Goal: Task Accomplishment & Management: Manage account settings

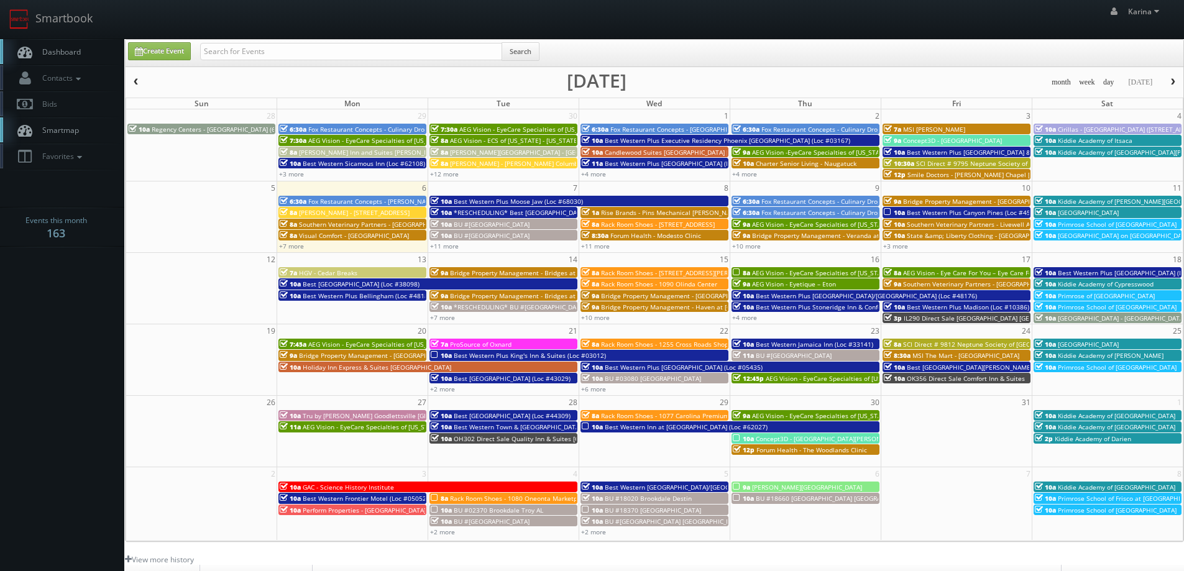
click at [63, 44] on link "Dashboard" at bounding box center [62, 51] width 124 height 25
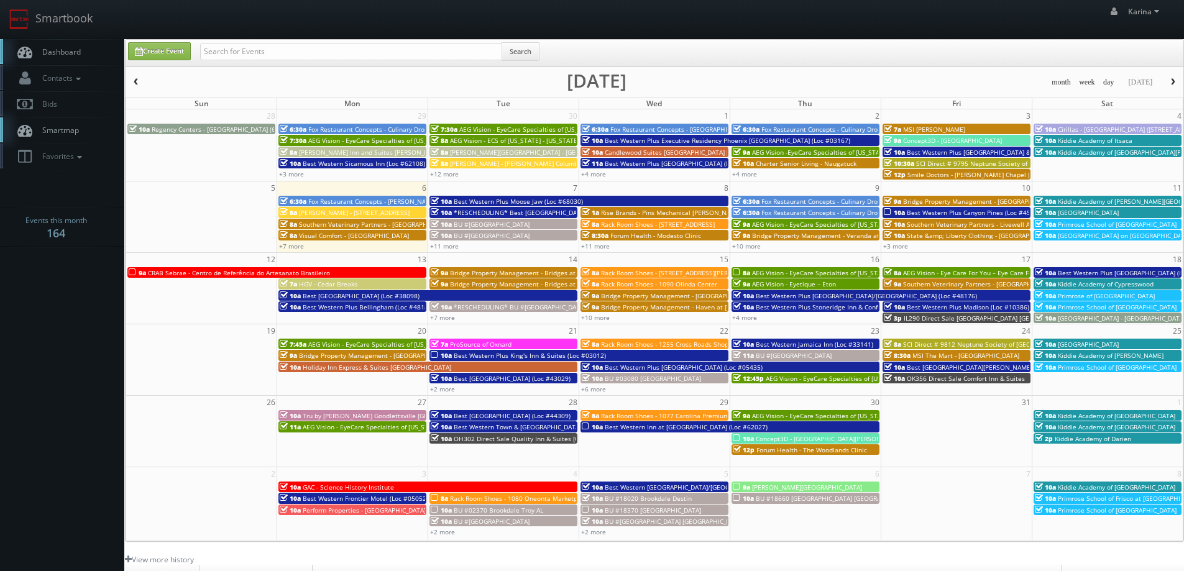
click at [91, 263] on body "Smartbook Toggle Side Navigation Toggle Top Navigation Karina Karina Profile Lo…" at bounding box center [592, 398] width 1184 height 797
click at [54, 48] on span "Dashboard" at bounding box center [58, 52] width 45 height 11
click at [81, 47] on link "Dashboard" at bounding box center [62, 51] width 124 height 25
click at [76, 60] on link "Dashboard" at bounding box center [62, 51] width 124 height 25
click at [57, 50] on span "Dashboard" at bounding box center [58, 52] width 45 height 11
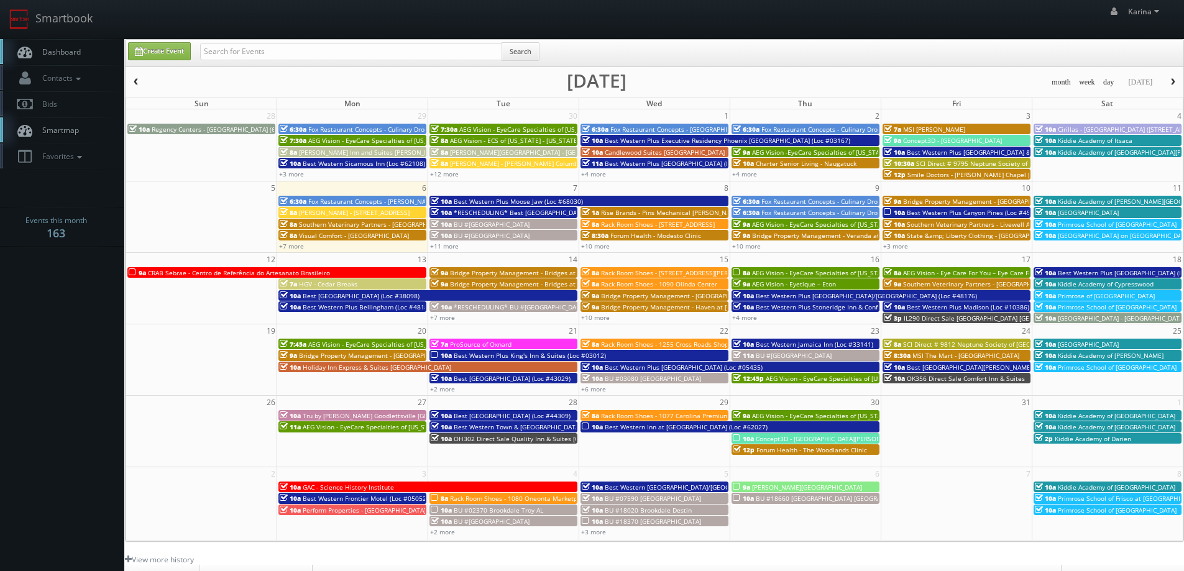
click at [62, 55] on span "Dashboard" at bounding box center [58, 52] width 45 height 11
click at [465, 163] on span "[PERSON_NAME] - [PERSON_NAME] Columbus Circle" at bounding box center [526, 163] width 153 height 9
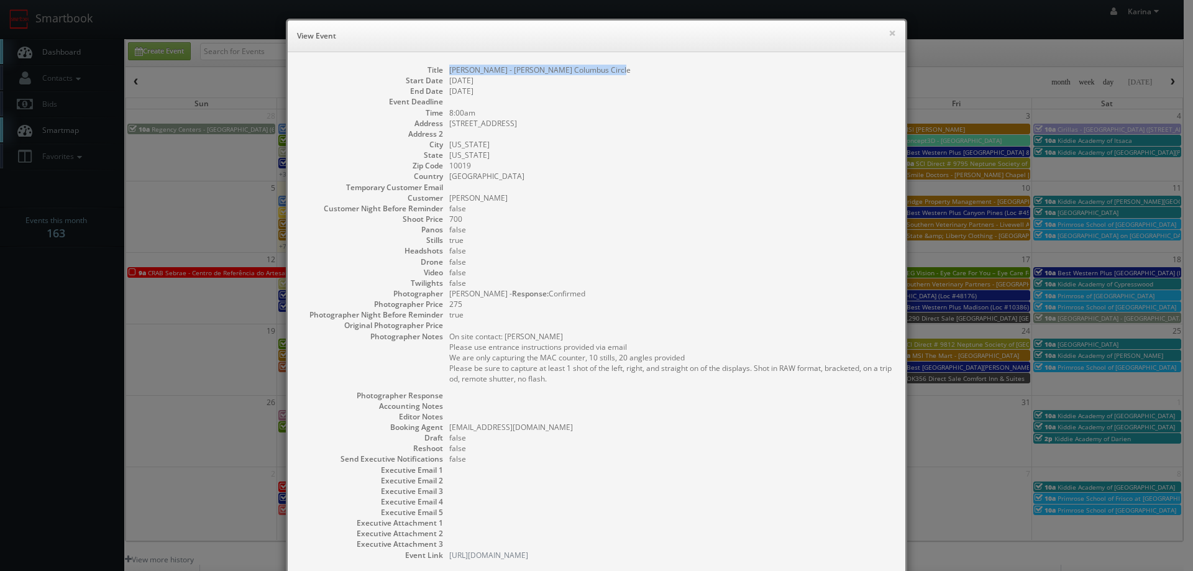
drag, startPoint x: 619, startPoint y: 68, endPoint x: 444, endPoint y: 71, distance: 174.6
click at [449, 71] on dd "[PERSON_NAME] - [PERSON_NAME] Columbus Circle" at bounding box center [671, 70] width 444 height 11
copy dd "[PERSON_NAME] - [PERSON_NAME] Columbus Circle"
click at [890, 29] on button "×" at bounding box center [891, 33] width 7 height 9
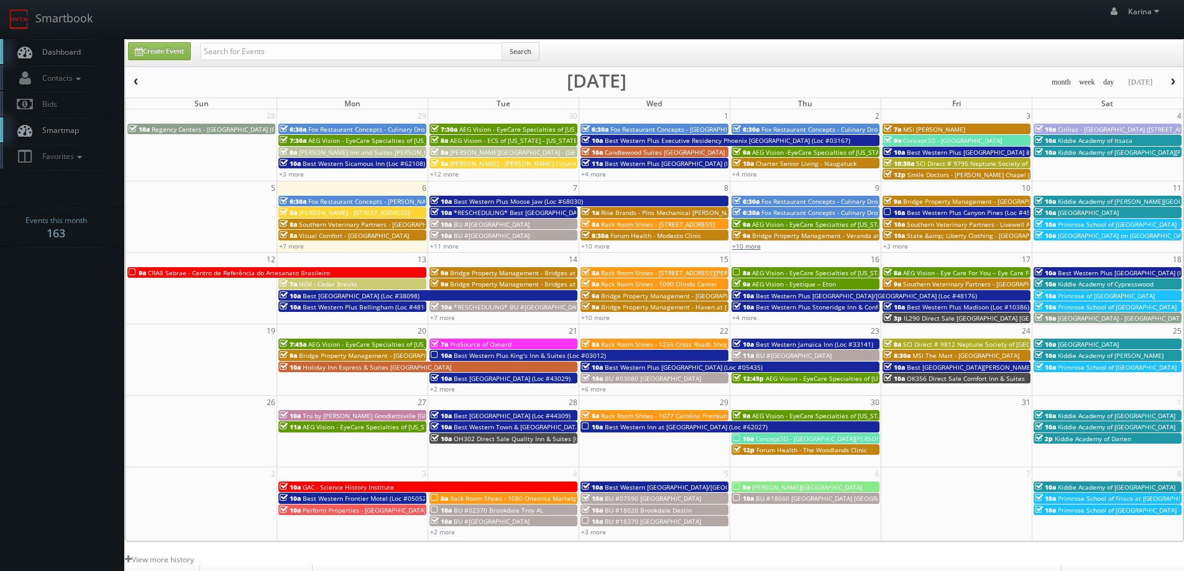
click at [754, 246] on link "+10 more" at bounding box center [746, 246] width 29 height 9
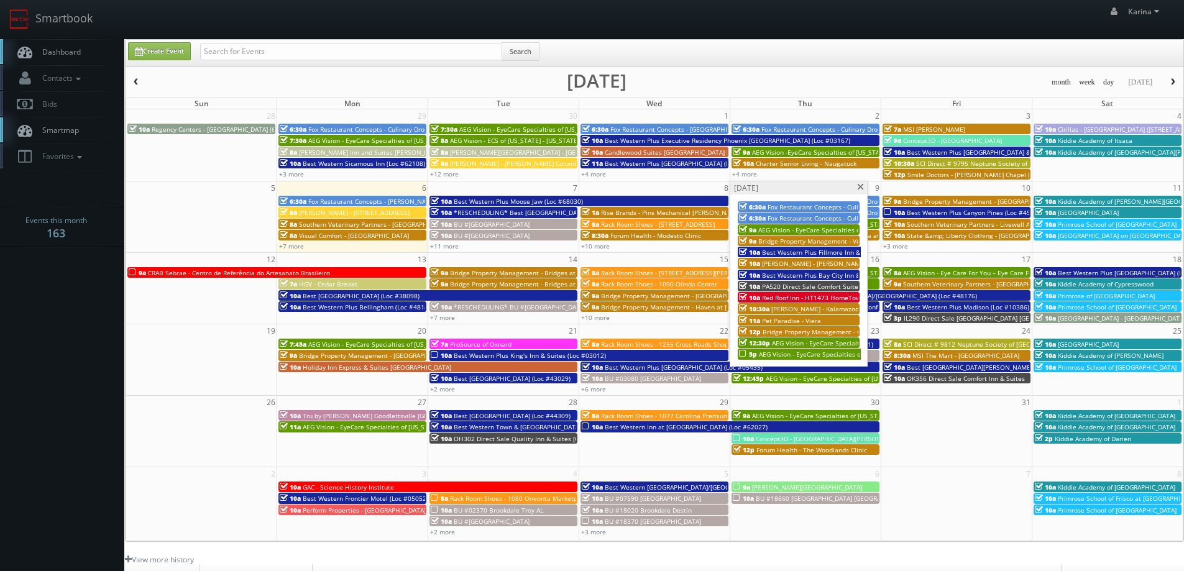
click at [814, 352] on span "AEG Vision - EyeCare Specialties of [GEOGRAPHIC_DATA] – [PERSON_NAME] Eyecare A…" at bounding box center [927, 354] width 336 height 9
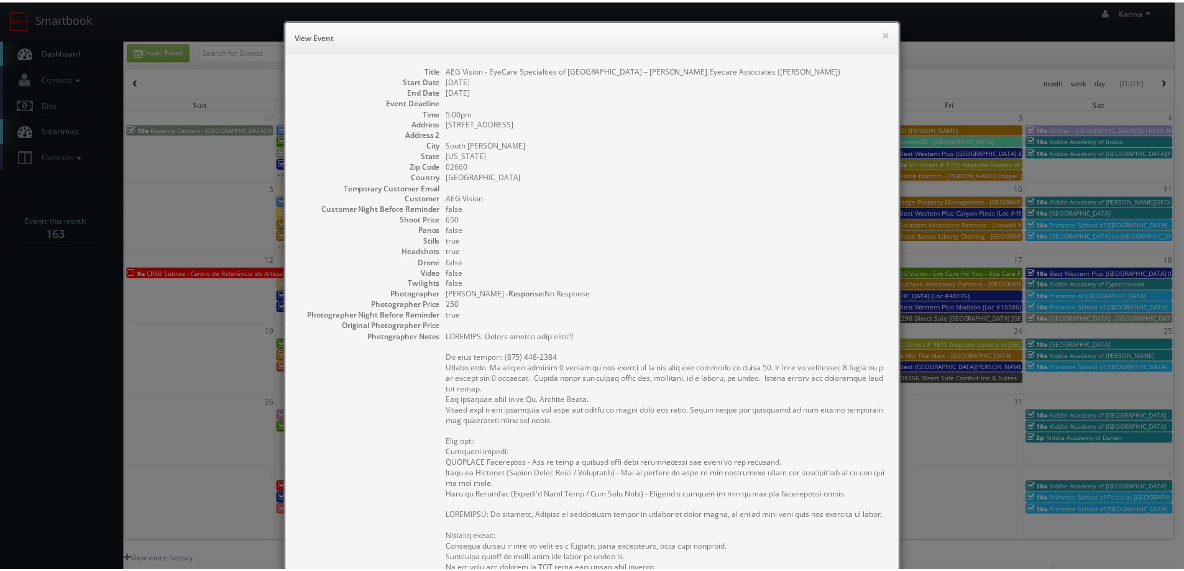
scroll to position [363, 0]
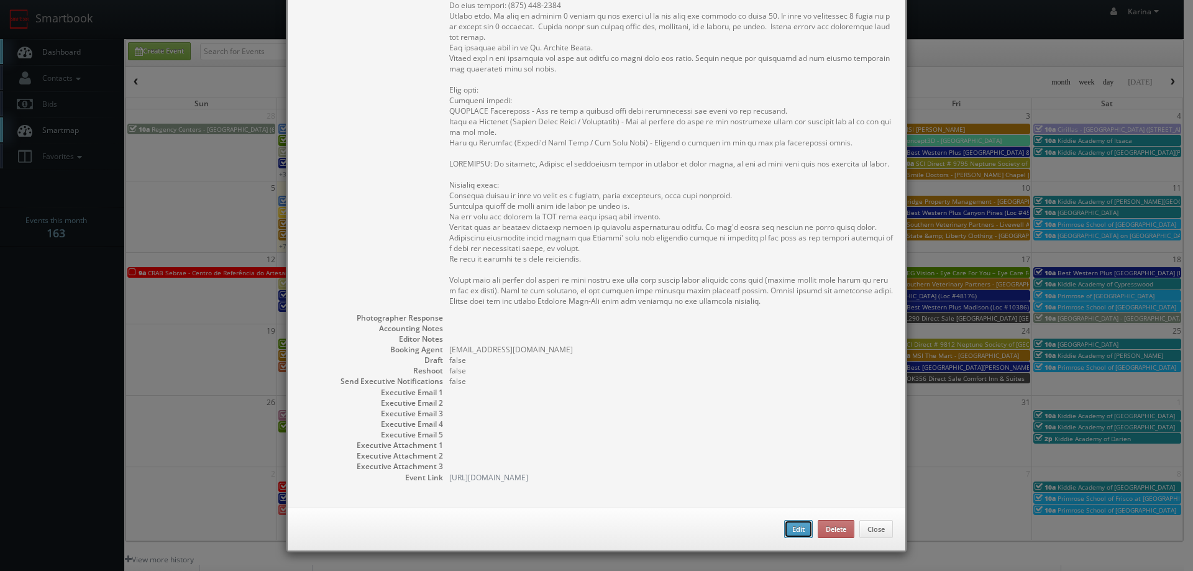
click at [790, 527] on button "Edit" at bounding box center [798, 529] width 29 height 19
type input "AEG Vision - EyeCare Specialties of [GEOGRAPHIC_DATA] – [PERSON_NAME] Eyecare A…"
type input "860 Route 134 Unit 8"
type input "South Dennis"
type input "02660"
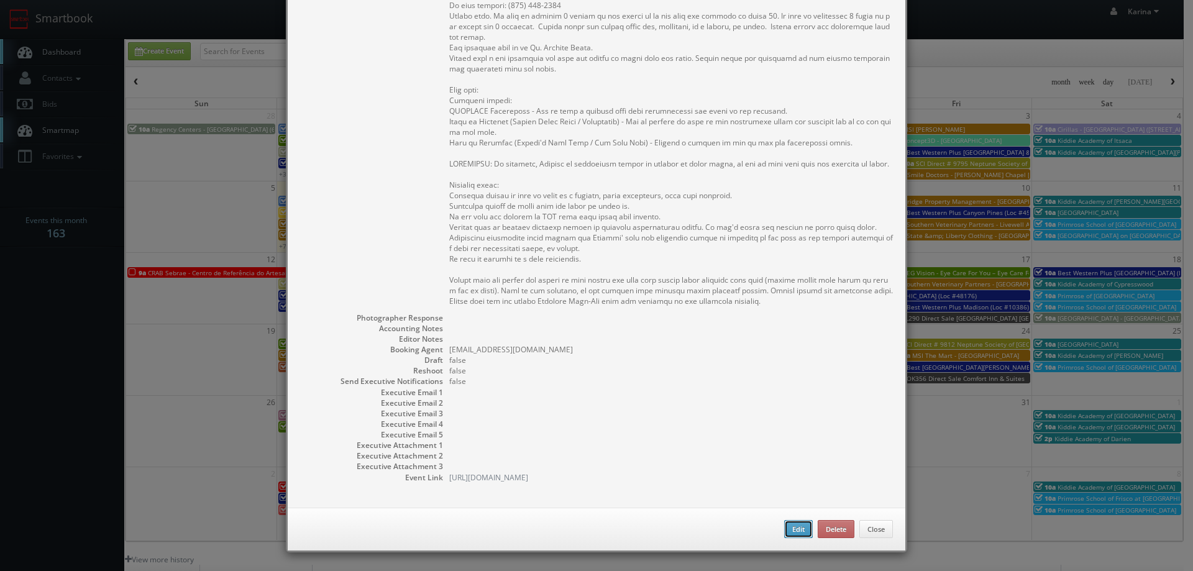
type input "650"
checkbox input "true"
type input "10/09/2025"
type input "10/11/2025"
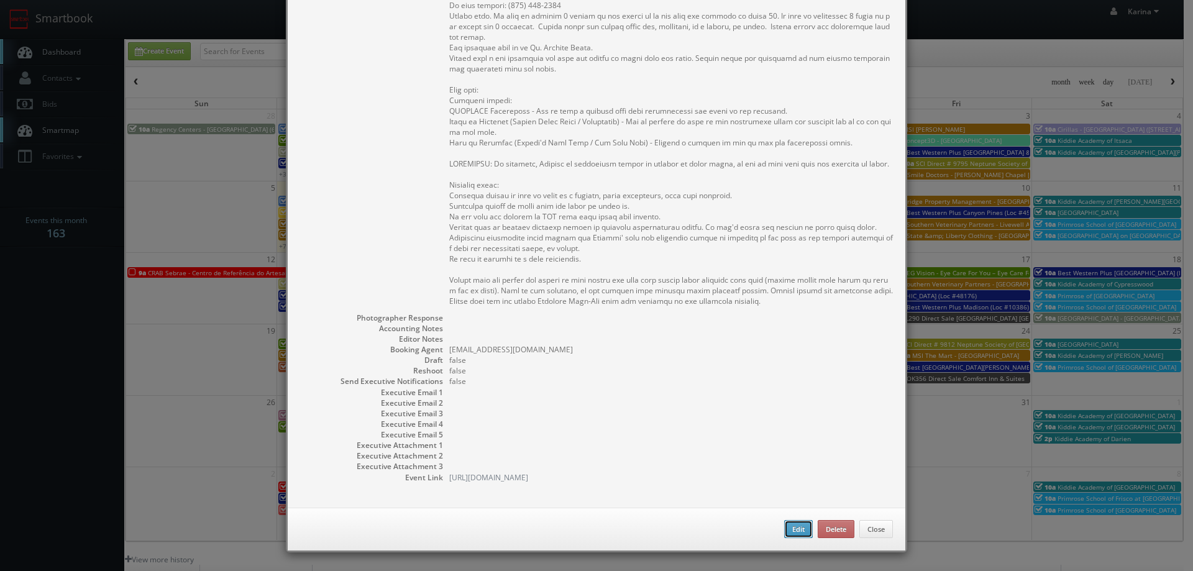
type input "5:00pm"
checkbox input "true"
type textarea "REMINDER: Please accept this shoot!!! On site contact: (508) 394-2211 Stills on…"
select select "[US_STATE]"
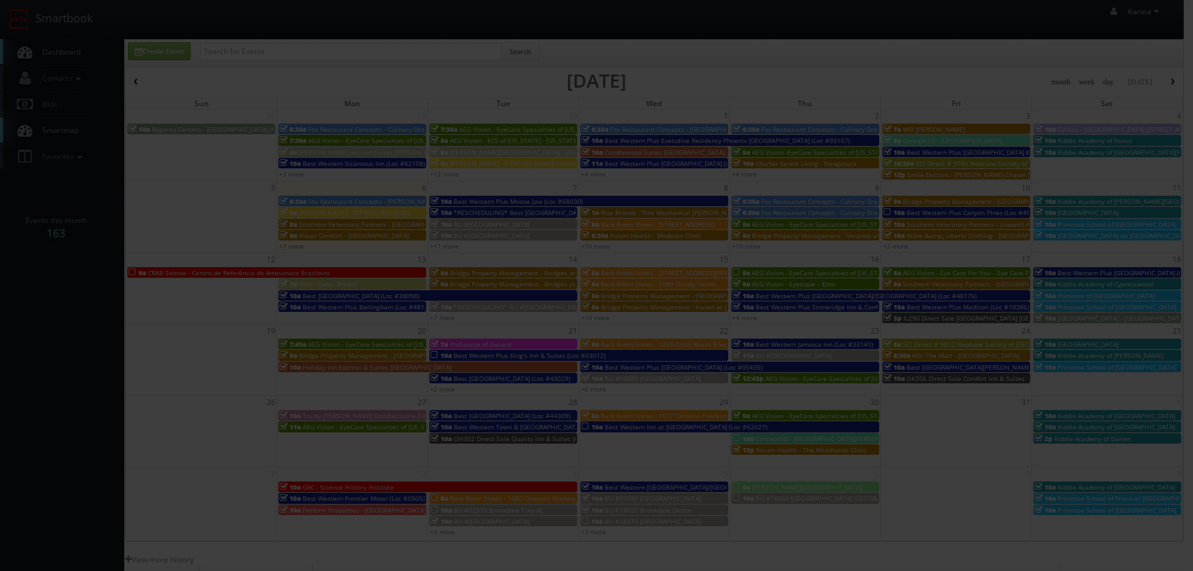
type input "650"
type input "250"
select select "fake4299@mg.cs3calendar.com"
select select "bill@airvisionary.com"
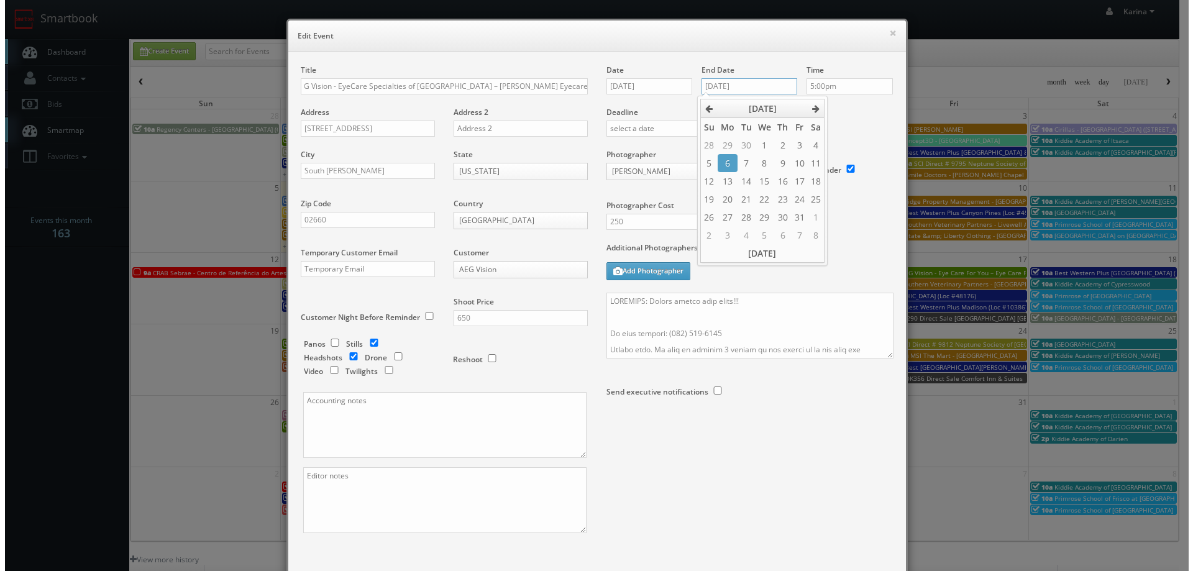
scroll to position [0, 0]
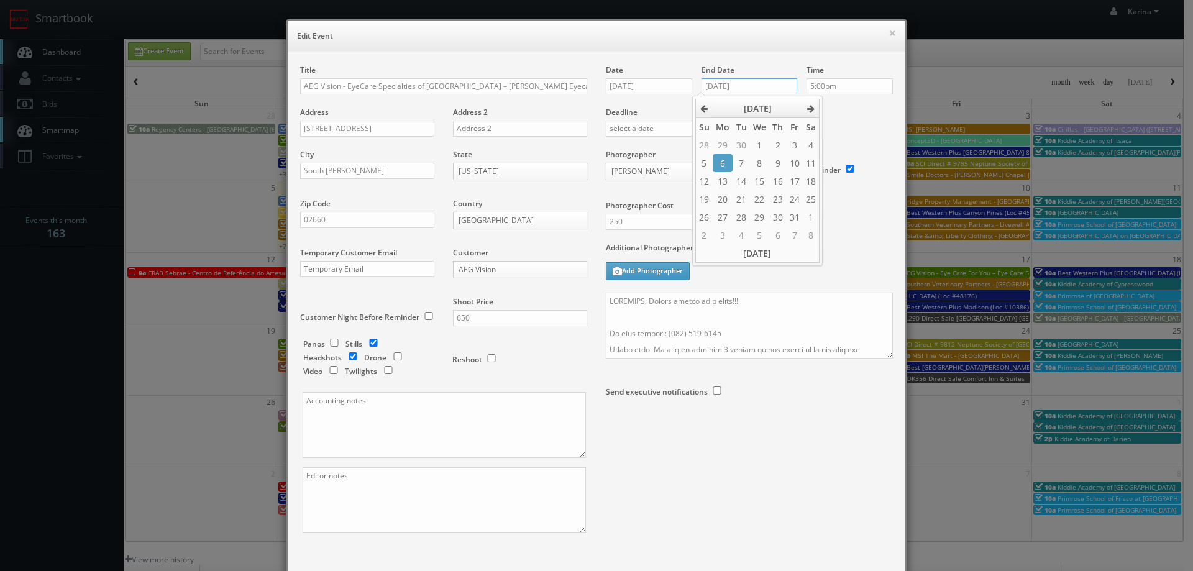
click at [718, 84] on input "10/11/2025" at bounding box center [749, 86] width 96 height 16
click at [777, 163] on td "9" at bounding box center [777, 163] width 17 height 18
type input "10/09/2025"
click at [844, 116] on label "Deadline" at bounding box center [749, 112] width 306 height 11
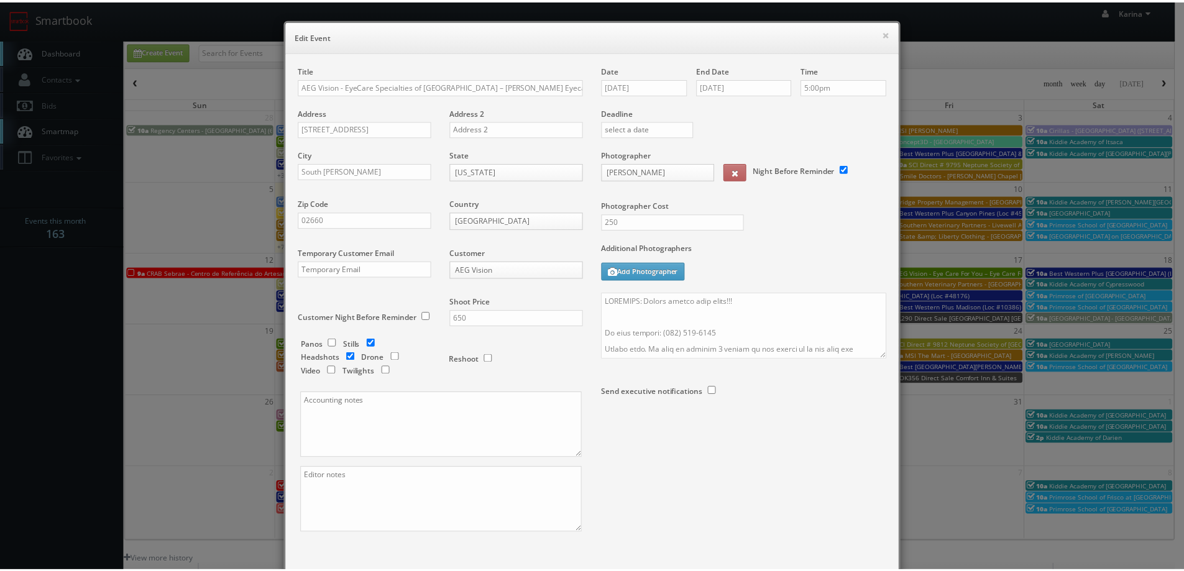
scroll to position [73, 0]
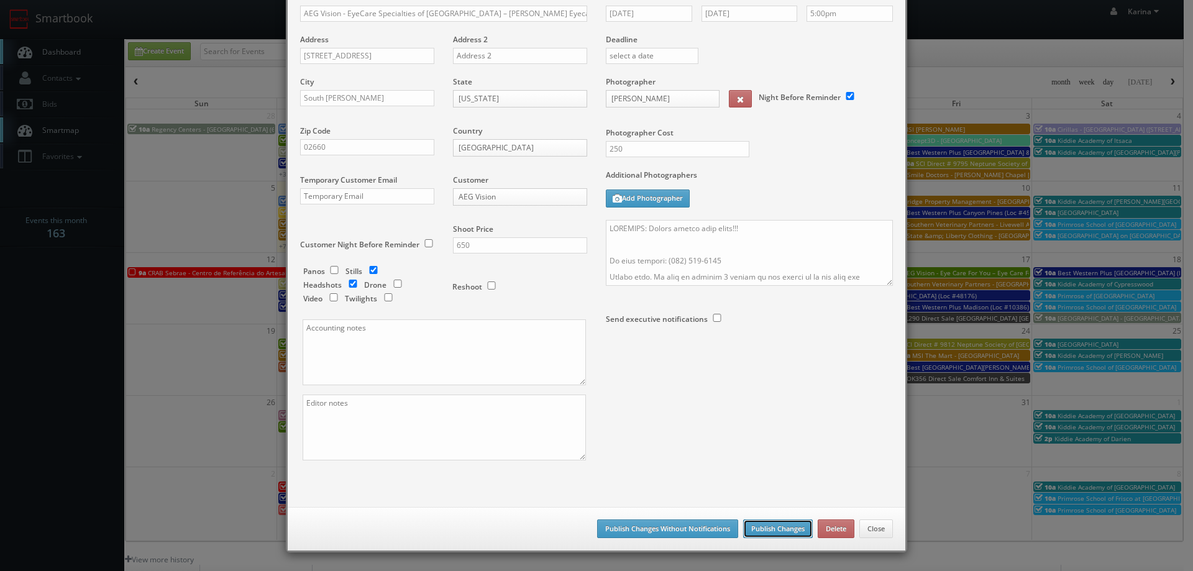
click at [762, 532] on button "Publish Changes" at bounding box center [778, 528] width 70 height 19
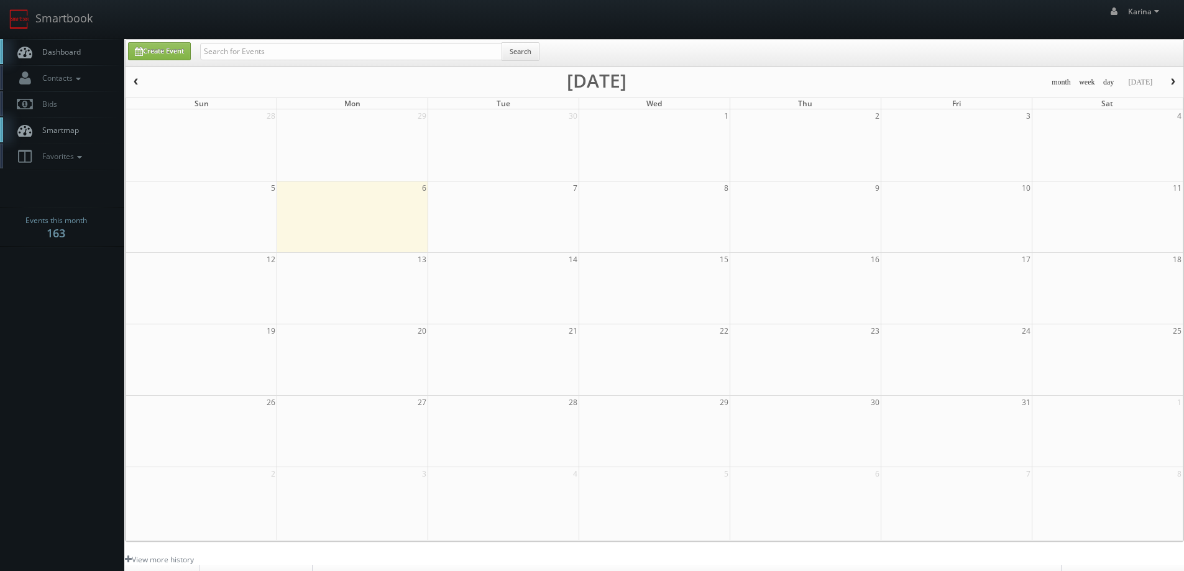
click at [83, 53] on link "Dashboard" at bounding box center [62, 51] width 124 height 25
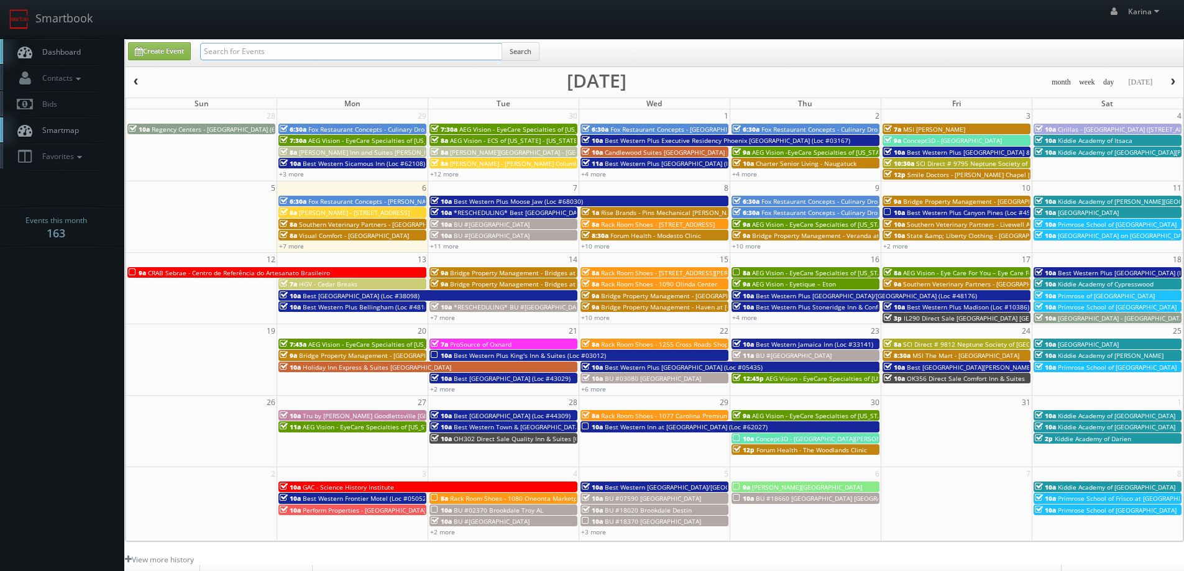
click at [227, 52] on input "text" at bounding box center [351, 51] width 302 height 17
click at [103, 308] on body "Smartbook Toggle Side Navigation Toggle Top Navigation Karina Karina Profile Lo…" at bounding box center [592, 398] width 1184 height 797
click at [260, 53] on input "text" at bounding box center [351, 51] width 302 height 17
click at [53, 365] on body "Smartbook Toggle Side Navigation Toggle Top Navigation Karina Karina Profile Lo…" at bounding box center [592, 398] width 1184 height 797
click at [59, 55] on span "Dashboard" at bounding box center [58, 52] width 45 height 11
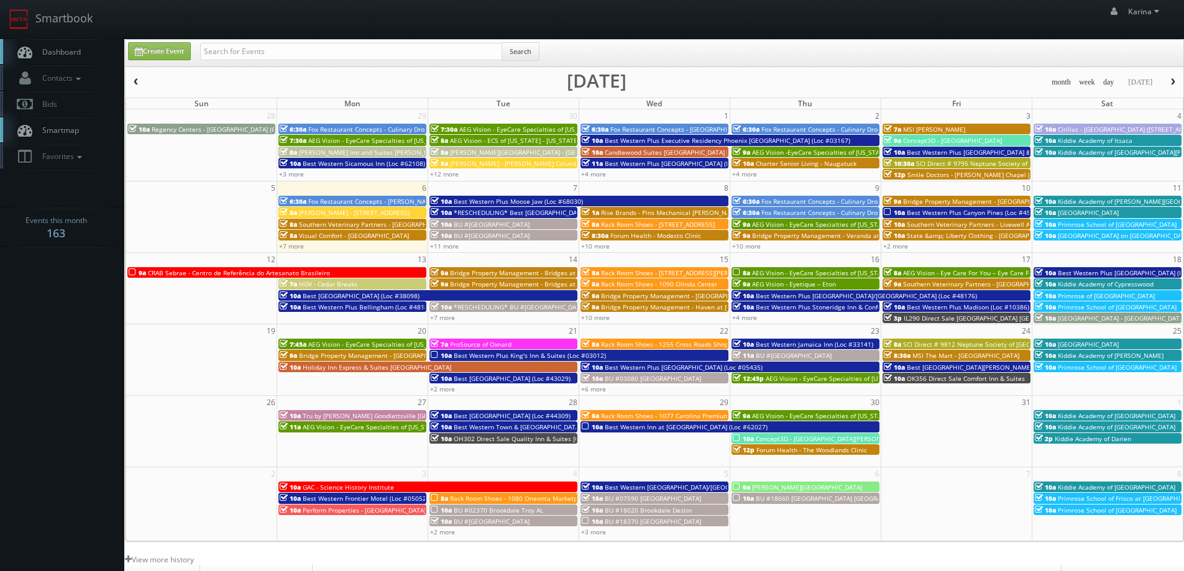
click at [71, 45] on link "Dashboard" at bounding box center [62, 51] width 124 height 25
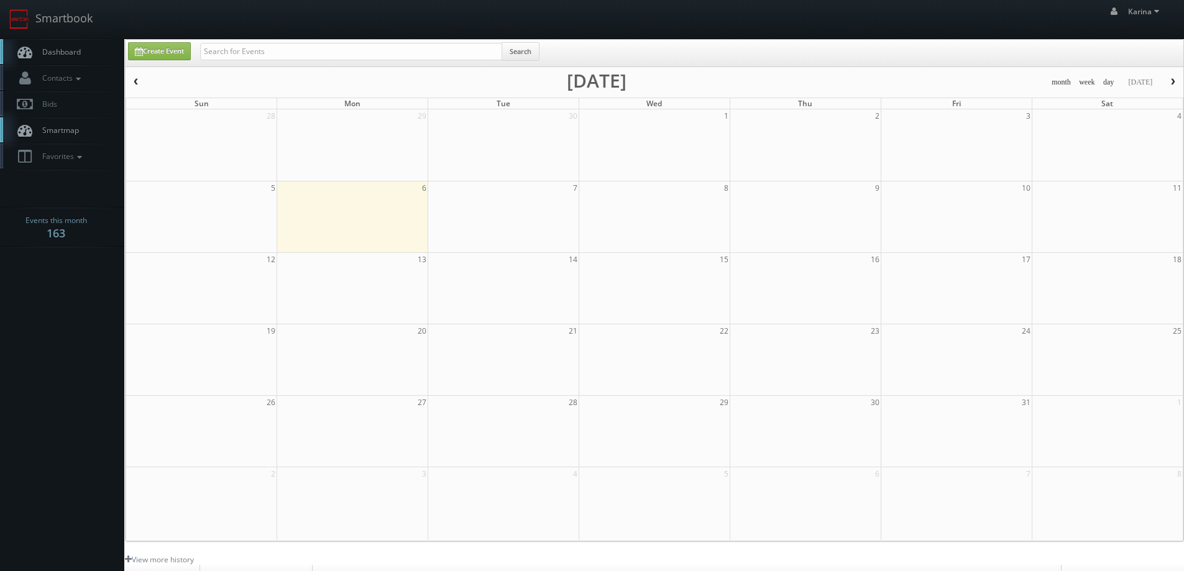
click at [71, 44] on link "Dashboard" at bounding box center [62, 51] width 124 height 25
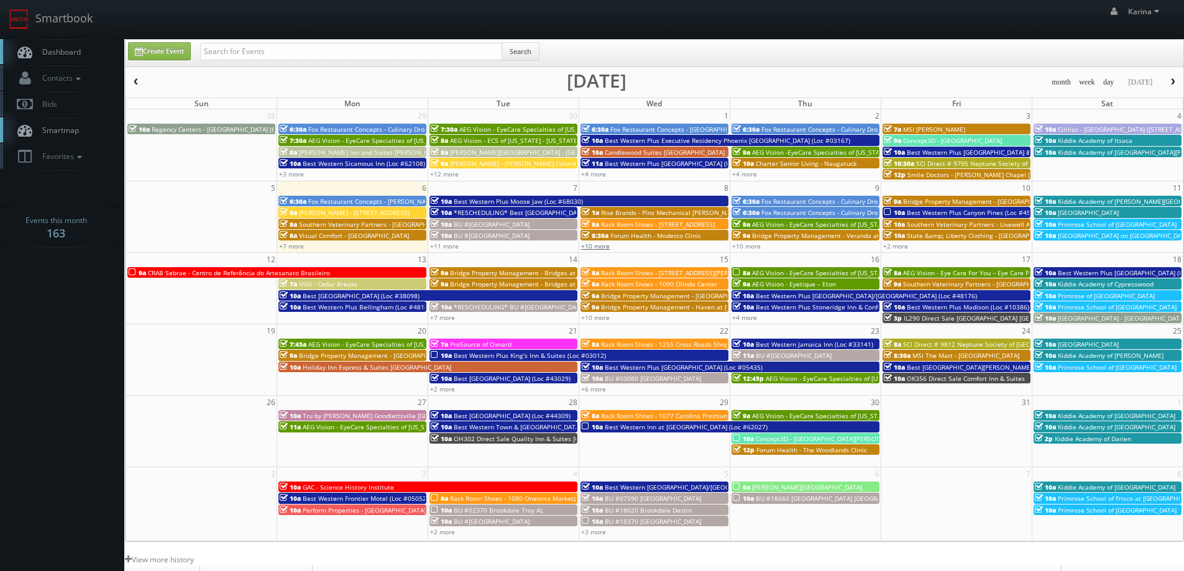
click at [594, 245] on link "+10 more" at bounding box center [595, 246] width 29 height 9
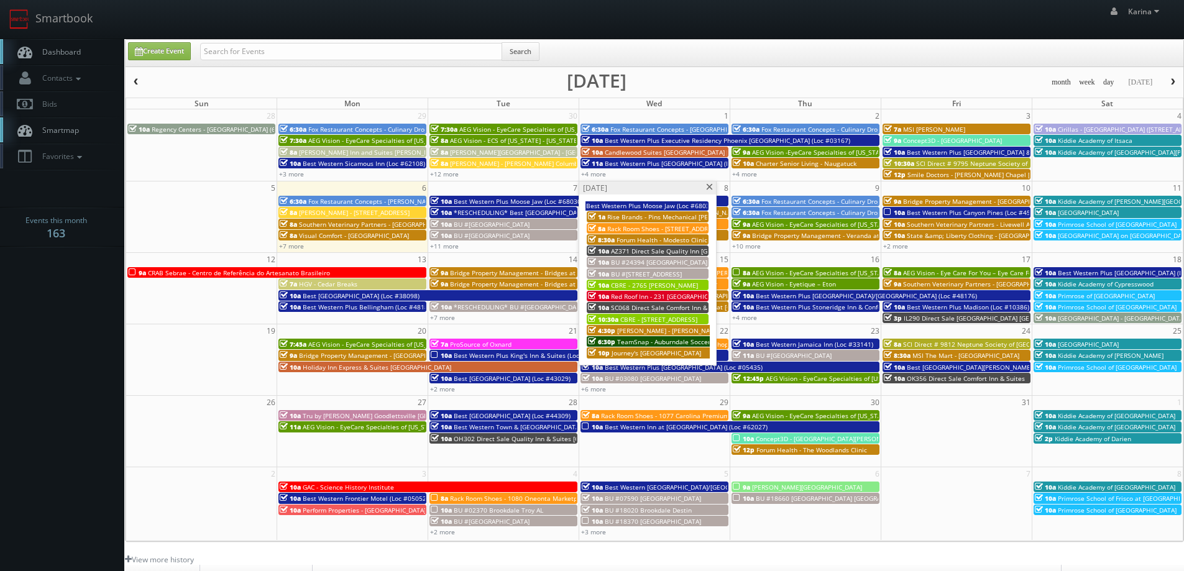
click at [654, 297] on span "Red Roof Inn - 231 [GEOGRAPHIC_DATA] [GEOGRAPHIC_DATA]" at bounding box center [701, 296] width 180 height 9
